Goal: Task Accomplishment & Management: Use online tool/utility

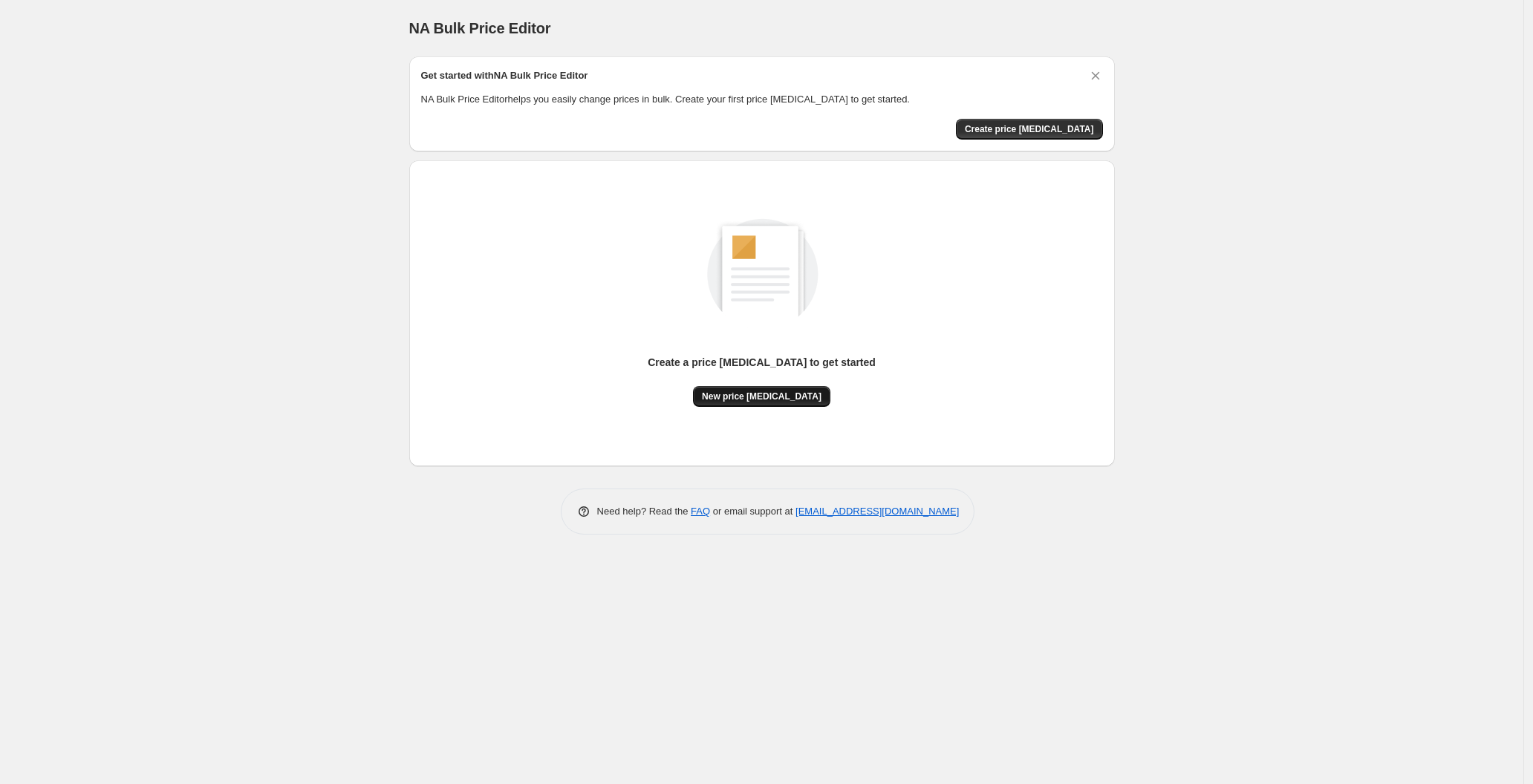
click at [786, 400] on span "New price [MEDICAL_DATA]" at bounding box center [761, 396] width 119 height 12
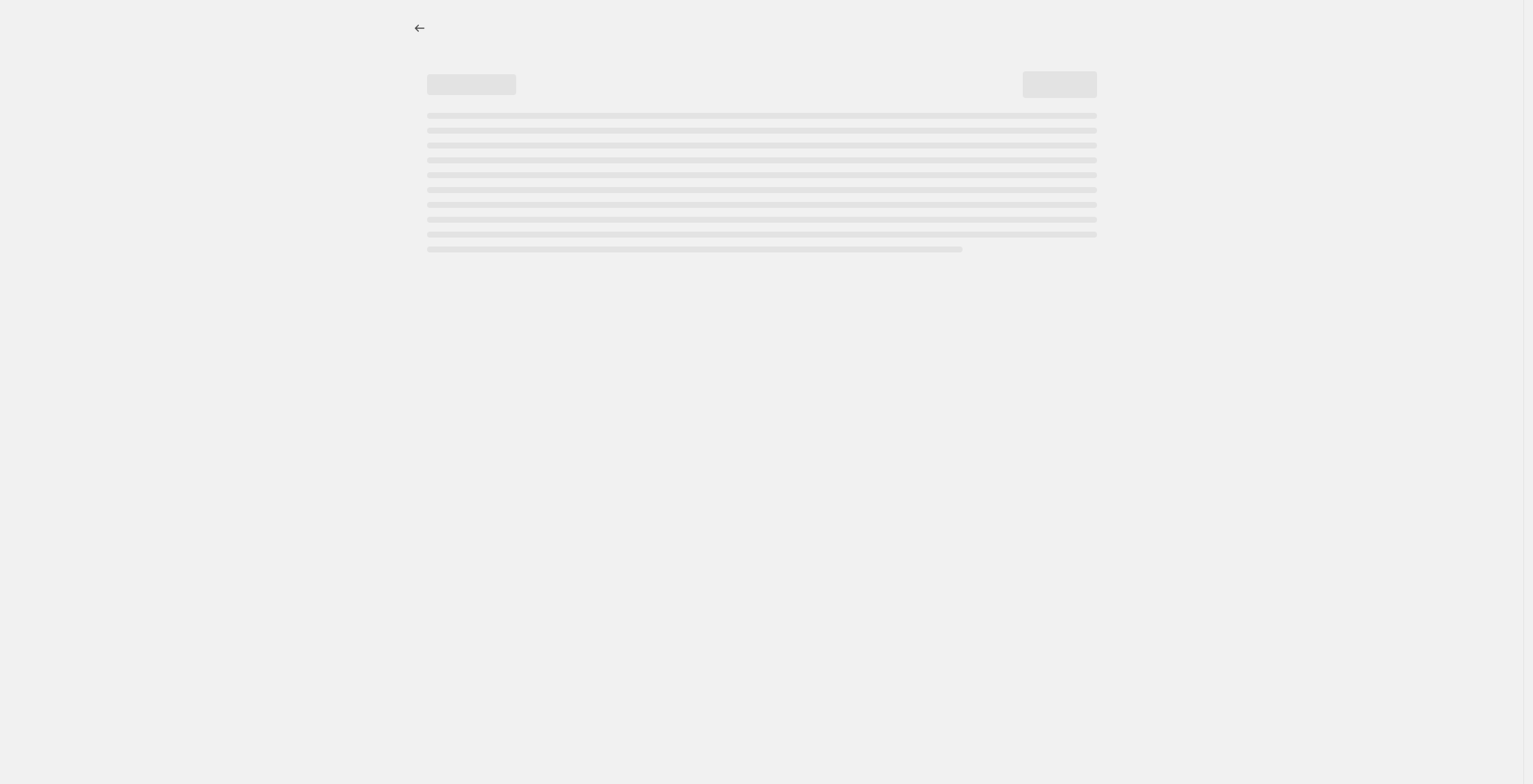
select select "percentage"
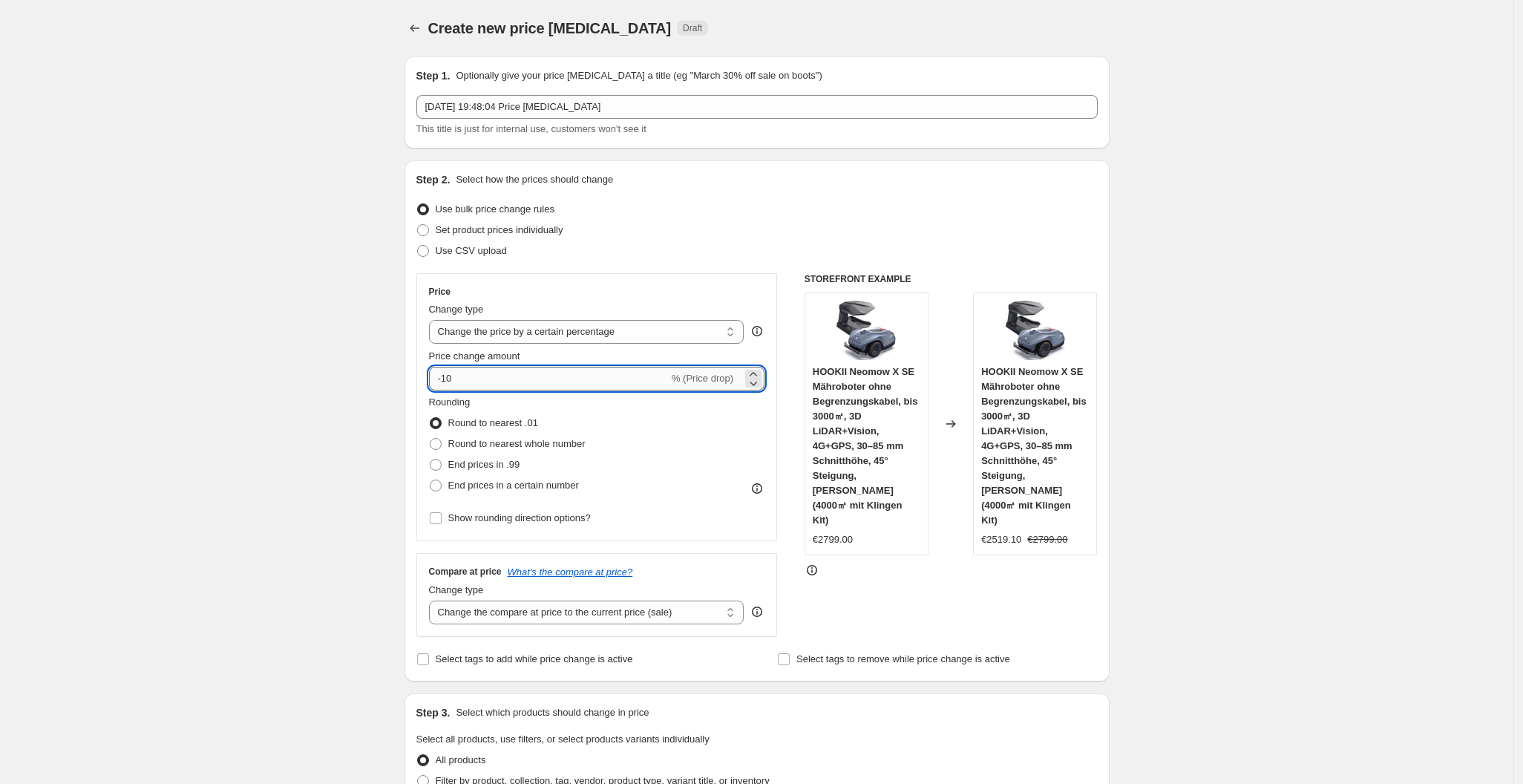
click at [593, 378] on input "-10" at bounding box center [549, 379] width 240 height 23
type input "-1"
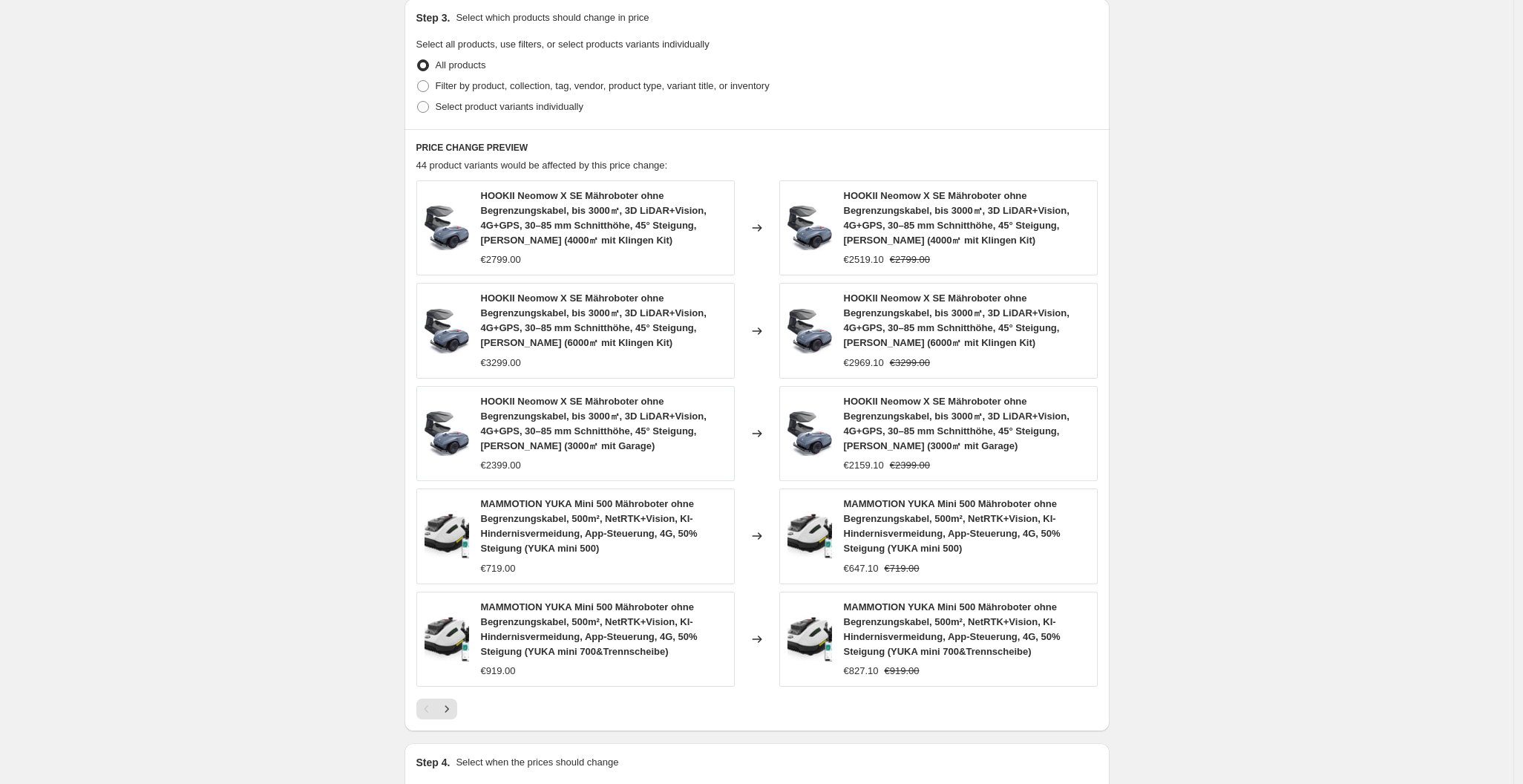
scroll to position [876, 0]
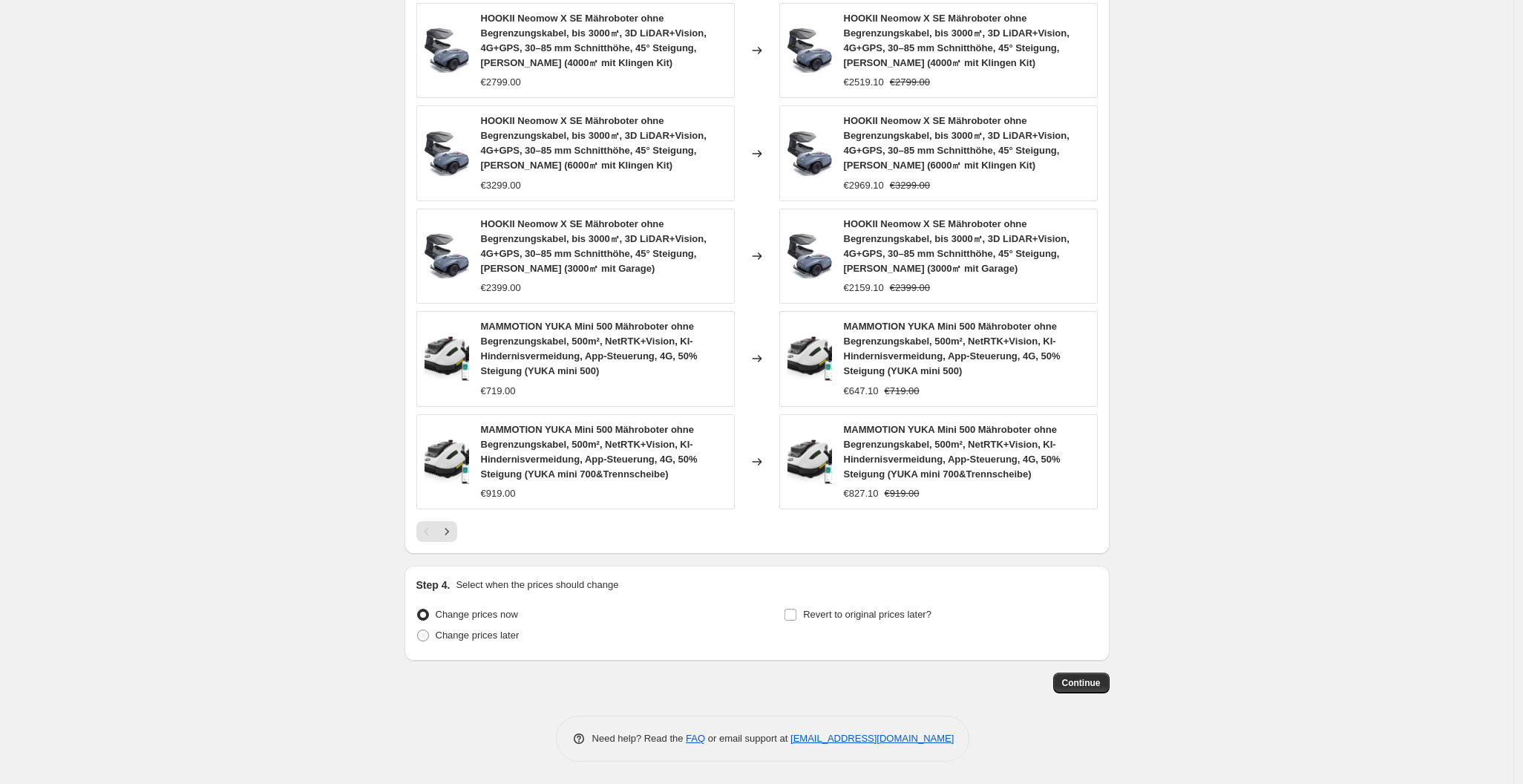
type input "-30"
click at [1078, 677] on span "Continue" at bounding box center [1082, 683] width 38 height 12
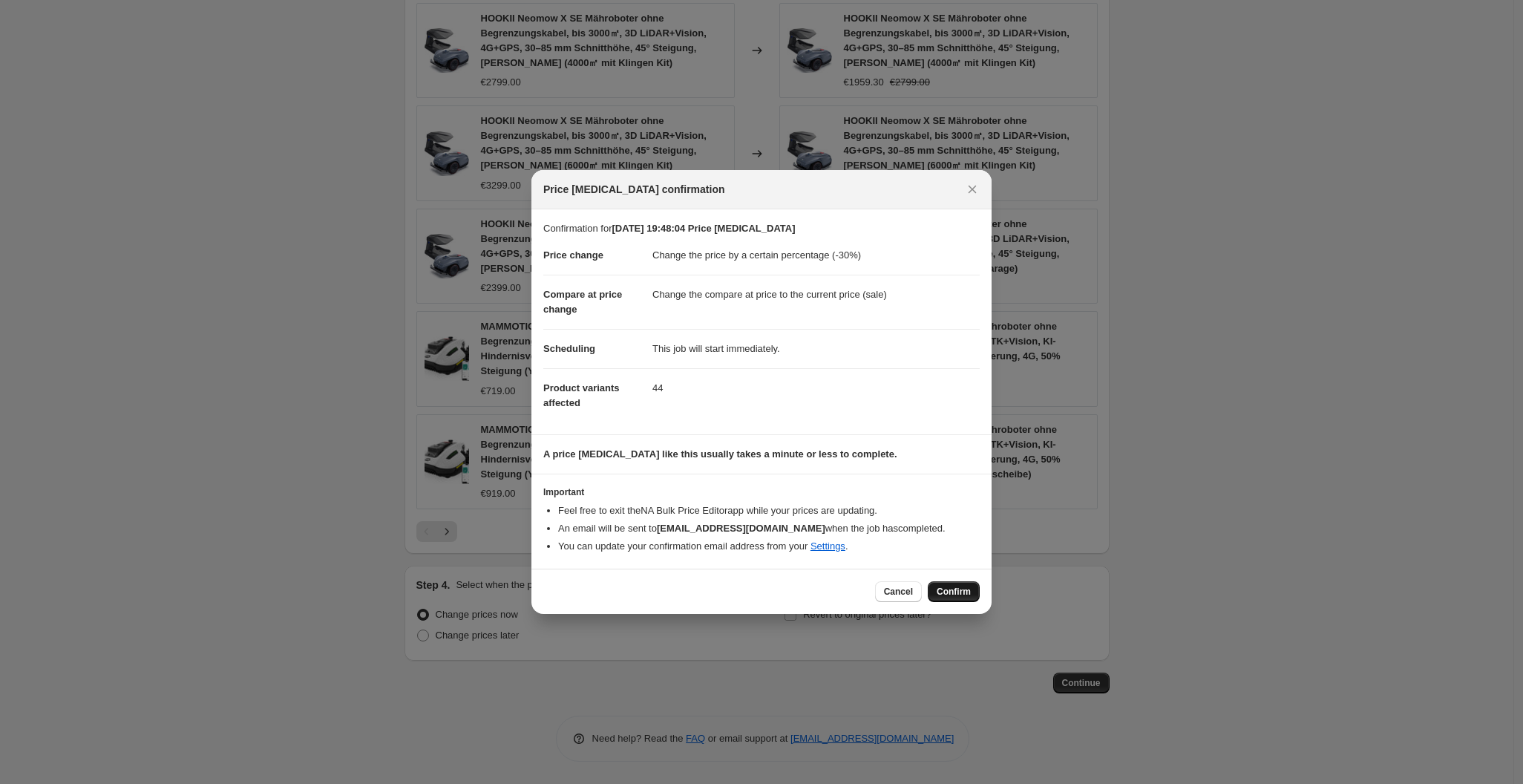
click at [956, 586] on button "Confirm" at bounding box center [954, 591] width 52 height 21
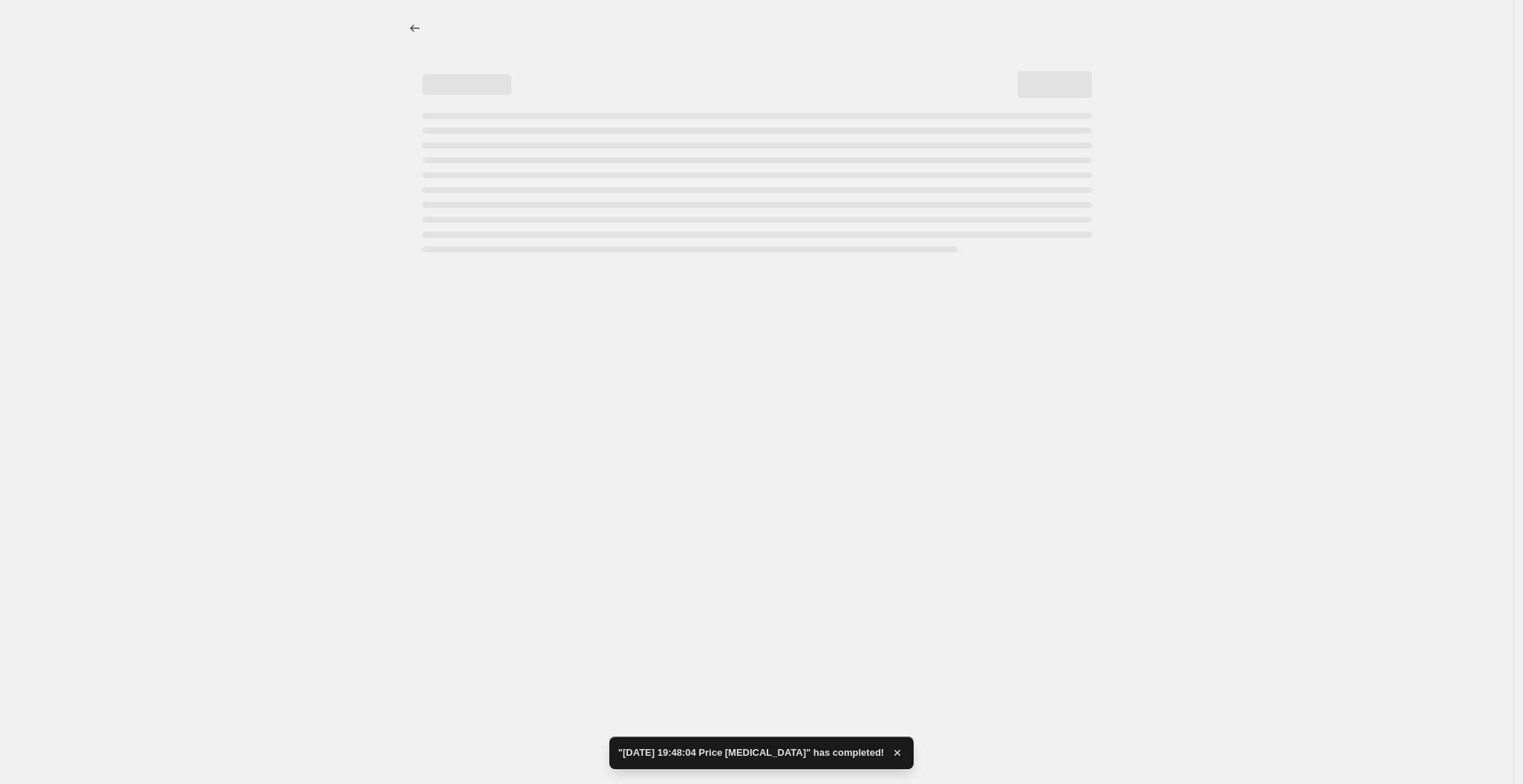
select select "percentage"
